Goal: Task Accomplishment & Management: Manage account settings

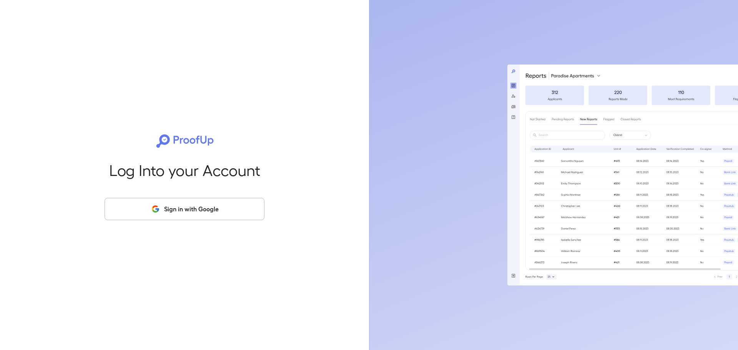
click at [204, 215] on button "Sign in with Google" at bounding box center [185, 209] width 160 height 22
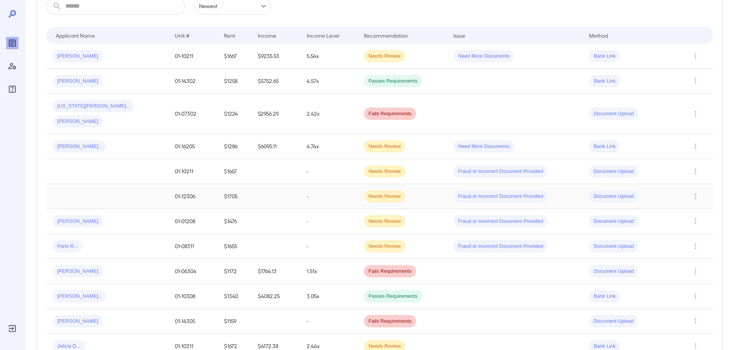
scroll to position [154, 0]
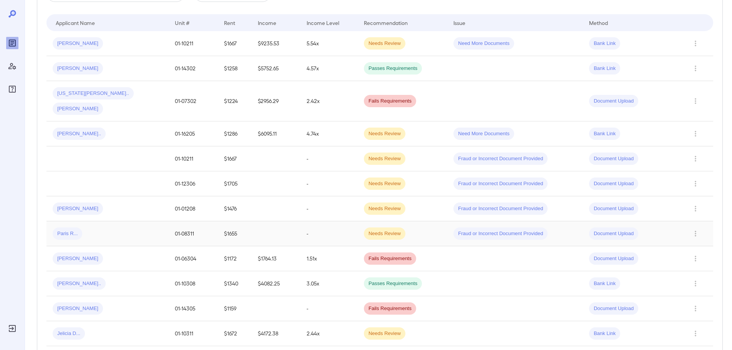
click at [279, 221] on td at bounding box center [276, 233] width 49 height 25
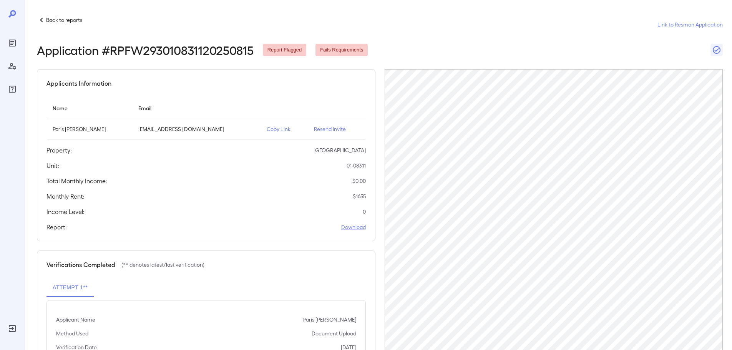
click at [321, 125] on td "Resend Invite" at bounding box center [337, 129] width 58 height 20
click at [322, 128] on p "Resend Invite" at bounding box center [337, 129] width 46 height 8
click at [42, 19] on icon at bounding box center [41, 19] width 9 height 9
